Goal: Task Accomplishment & Management: Use online tool/utility

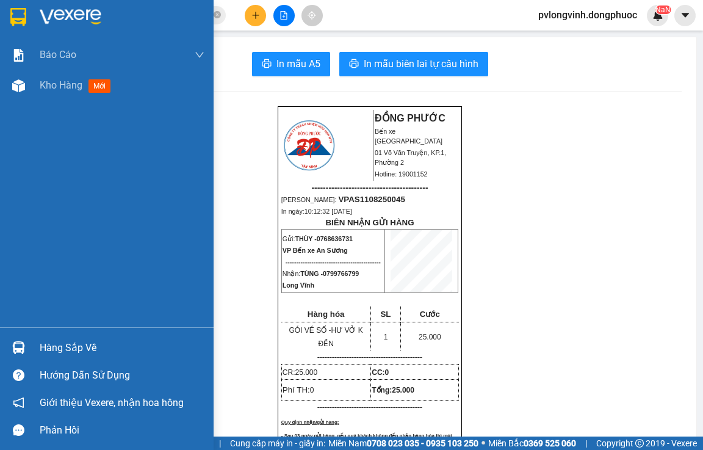
click at [63, 345] on div "Hàng sắp về" at bounding box center [122, 348] width 165 height 18
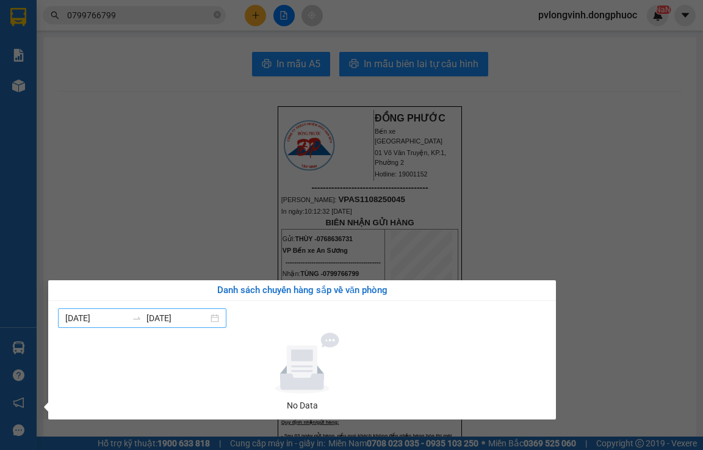
click at [175, 314] on input "[DATE]" at bounding box center [177, 317] width 62 height 13
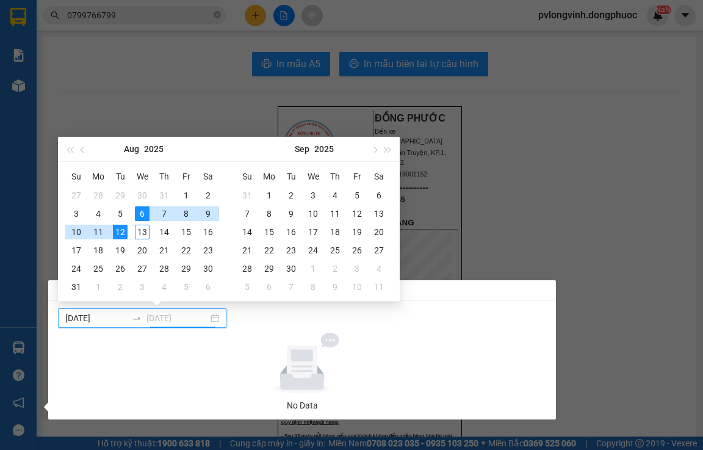
type input "[DATE]"
click at [143, 231] on div "13" at bounding box center [142, 232] width 15 height 15
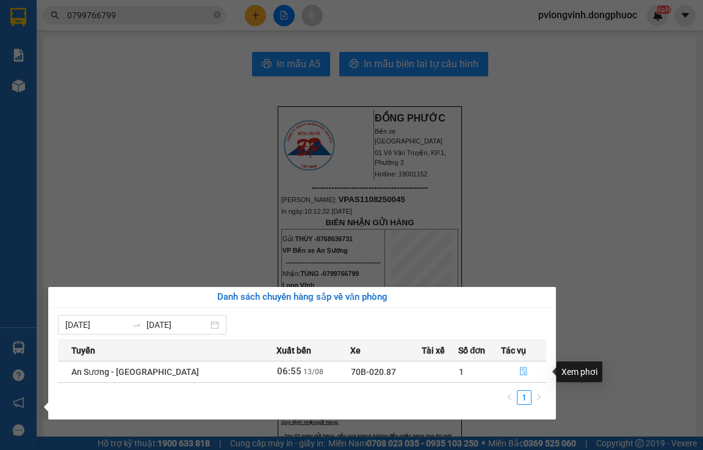
click at [511, 371] on button "button" at bounding box center [524, 372] width 44 height 20
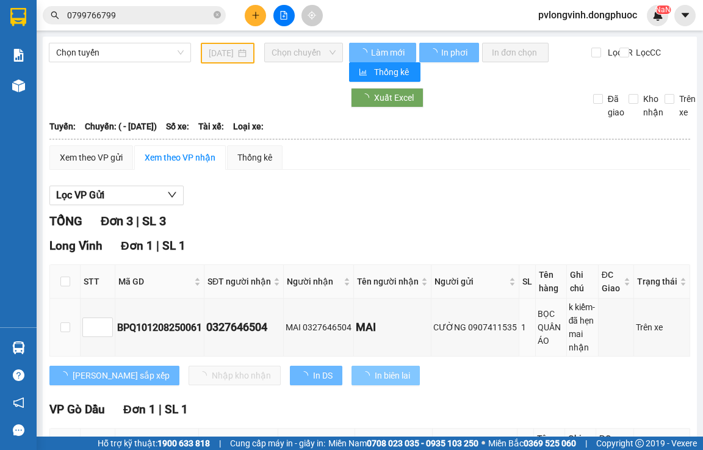
type input "[DATE]"
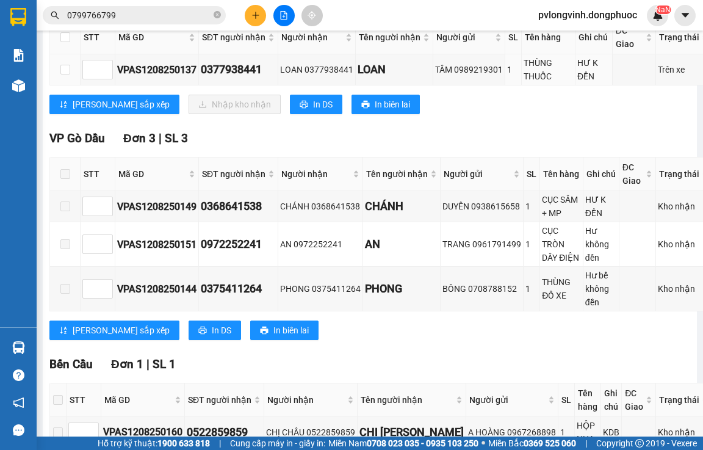
scroll to position [122, 0]
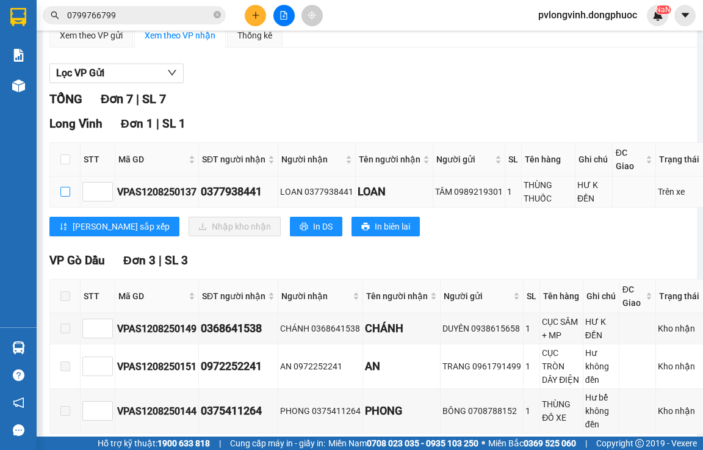
click at [65, 188] on input "checkbox" at bounding box center [65, 192] width 10 height 10
checkbox input "true"
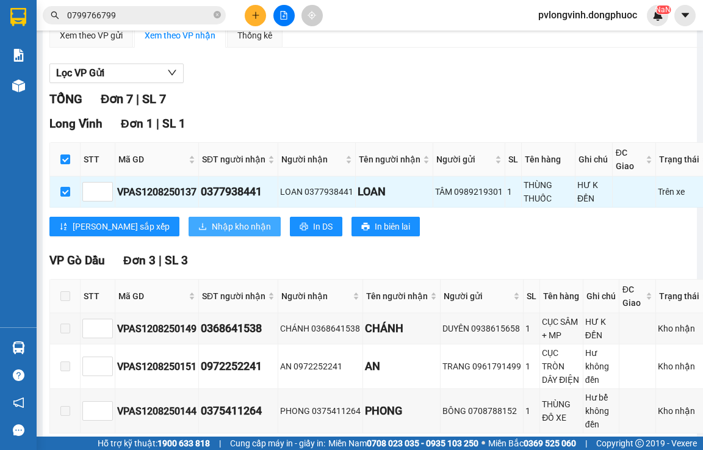
click at [212, 222] on span "Nhập kho nhận" at bounding box center [241, 226] width 59 height 13
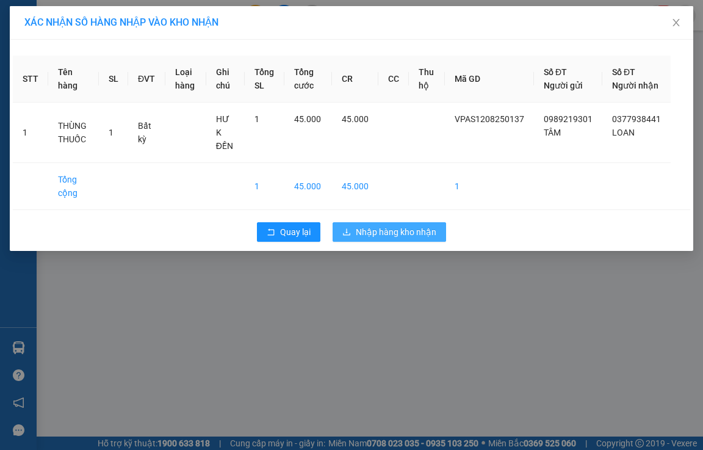
click at [379, 231] on span "Nhập hàng kho nhận" at bounding box center [396, 231] width 81 height 13
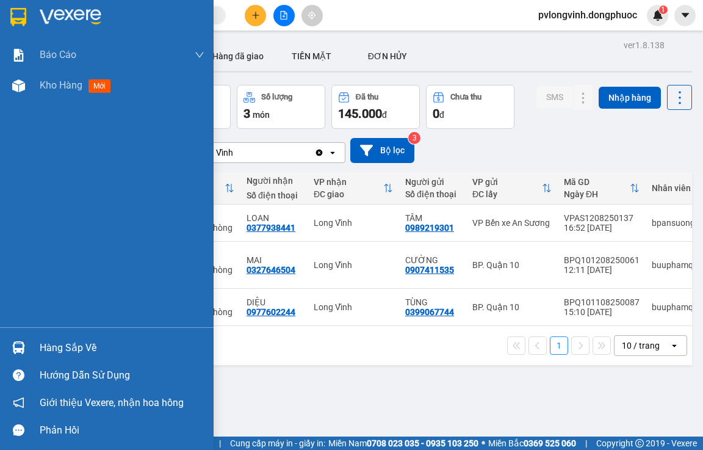
click at [58, 345] on div "Hàng sắp về" at bounding box center [122, 348] width 165 height 18
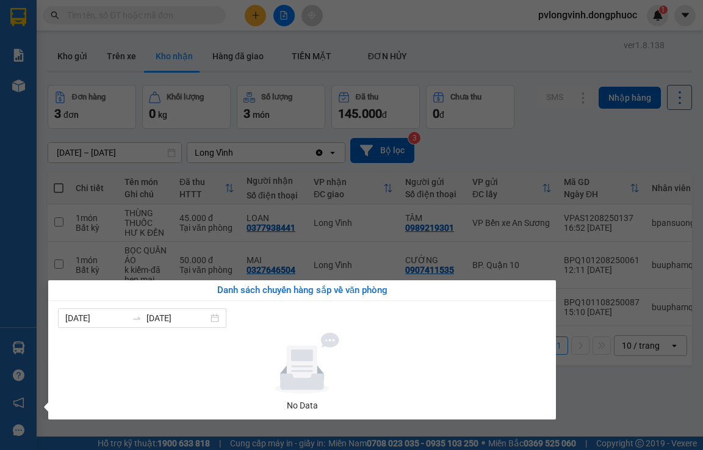
click at [0, 227] on div "Báo cáo Mẫu 1: Báo cáo dòng tiền Mẫu 2: Doanh số tạo đơn theo Văn phòng, nhân v…" at bounding box center [18, 225] width 37 height 450
